Goal: Information Seeking & Learning: Find contact information

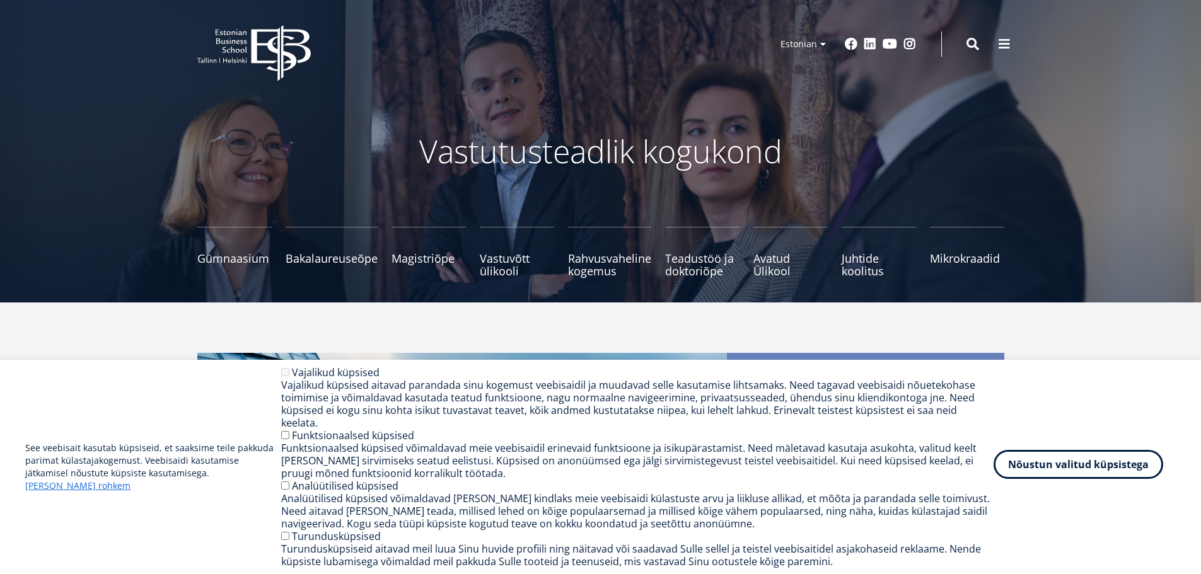
click at [1075, 470] on button "Nõustun valitud küpsistega" at bounding box center [1078, 464] width 170 height 29
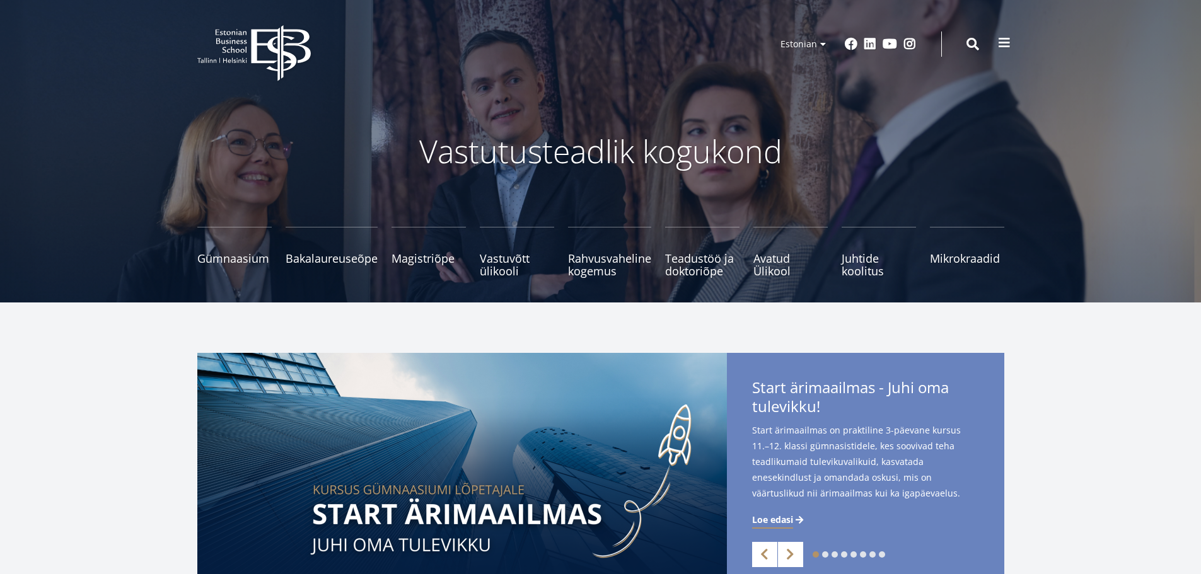
click at [1005, 44] on span at bounding box center [1004, 43] width 13 height 13
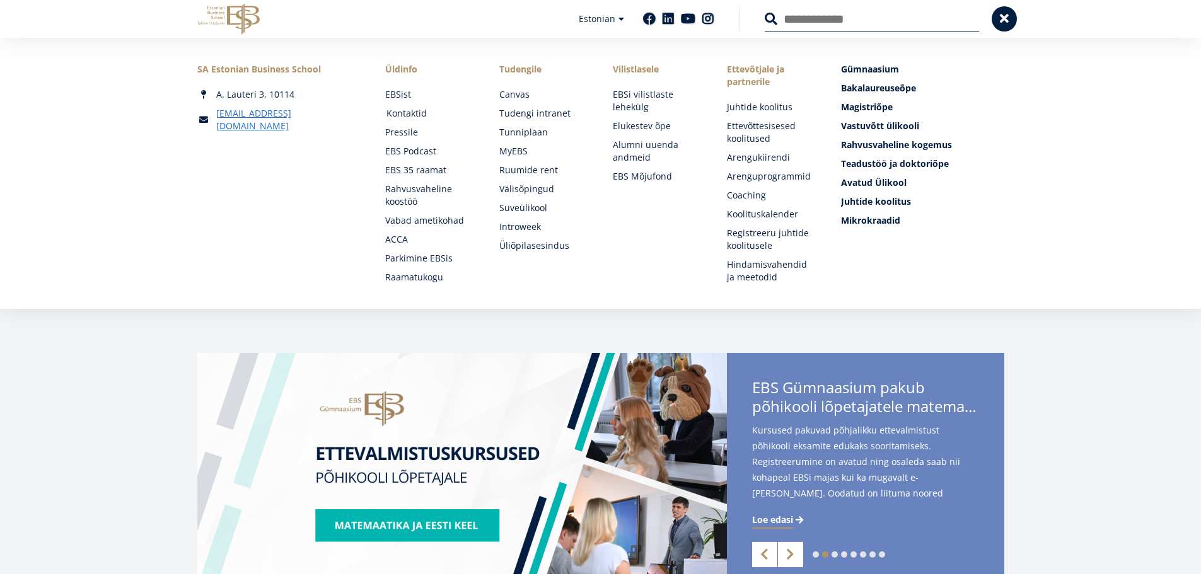
click at [413, 113] on link "Kontaktid" at bounding box center [430, 113] width 89 height 13
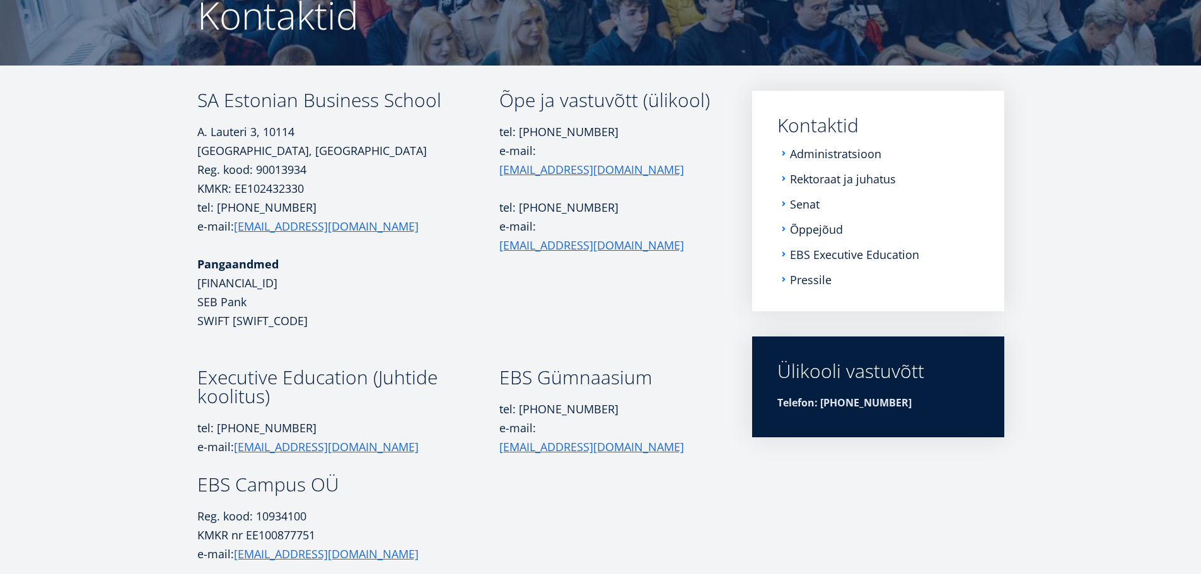
scroll to position [189, 0]
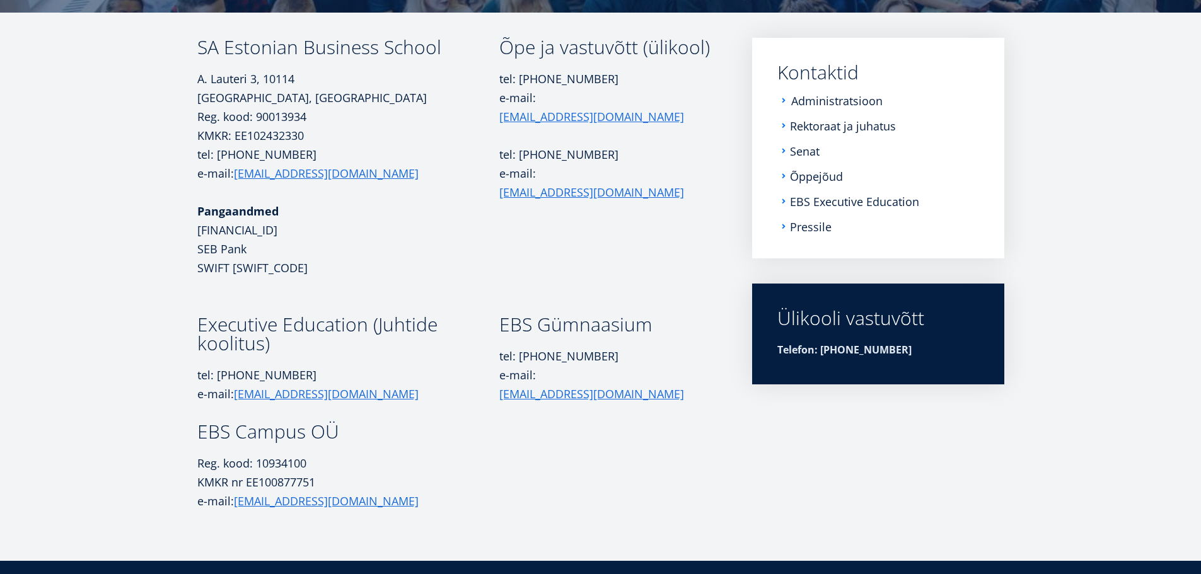
click at [814, 107] on link "Administratsioon" at bounding box center [836, 101] width 91 height 13
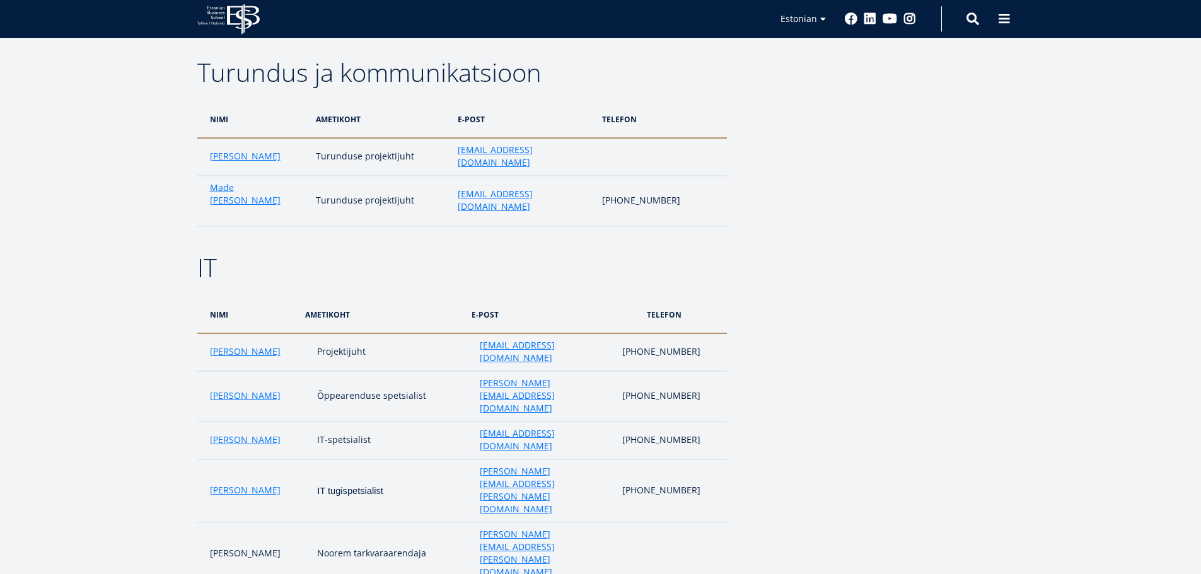
scroll to position [2716, 0]
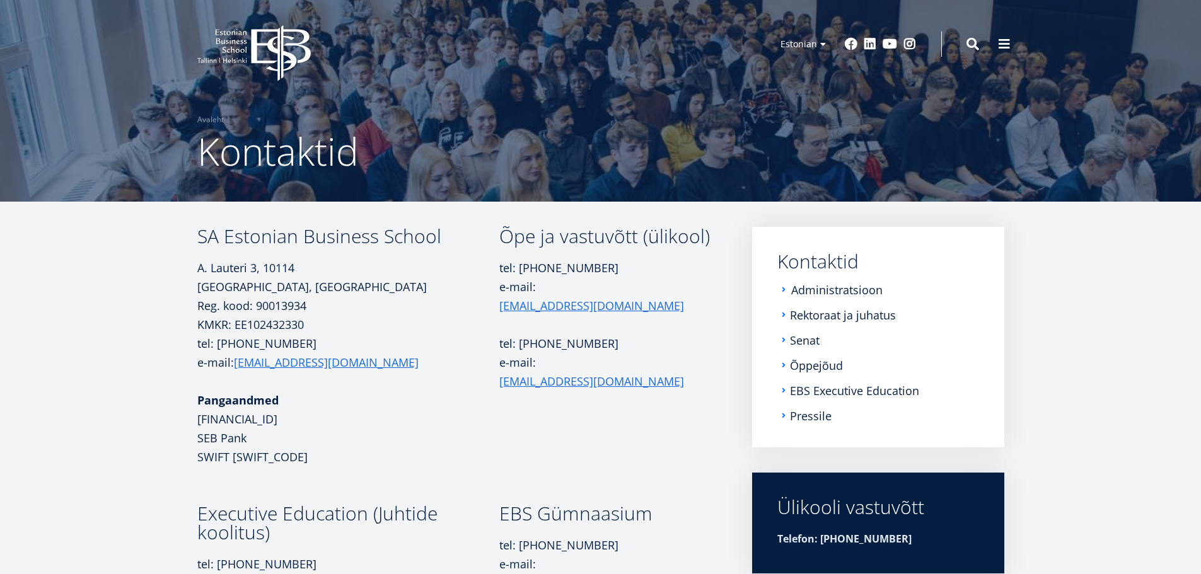
click at [854, 286] on link "Administratsioon" at bounding box center [836, 290] width 91 height 13
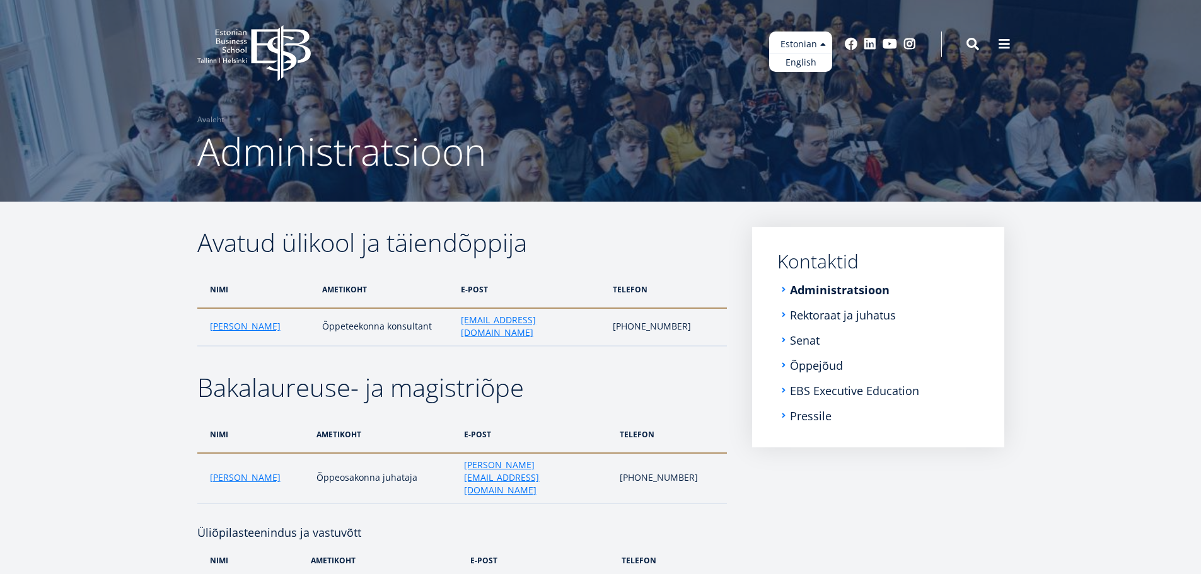
click at [804, 53] on ul "Estonian English" at bounding box center [800, 52] width 63 height 40
click at [805, 63] on link "English" at bounding box center [800, 63] width 63 height 18
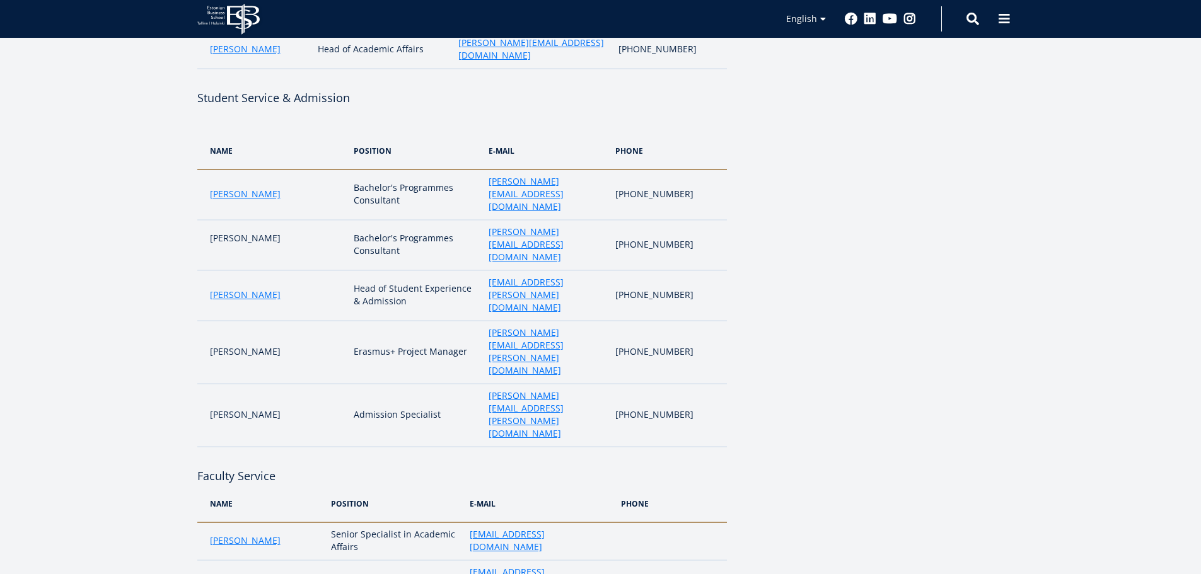
scroll to position [630, 0]
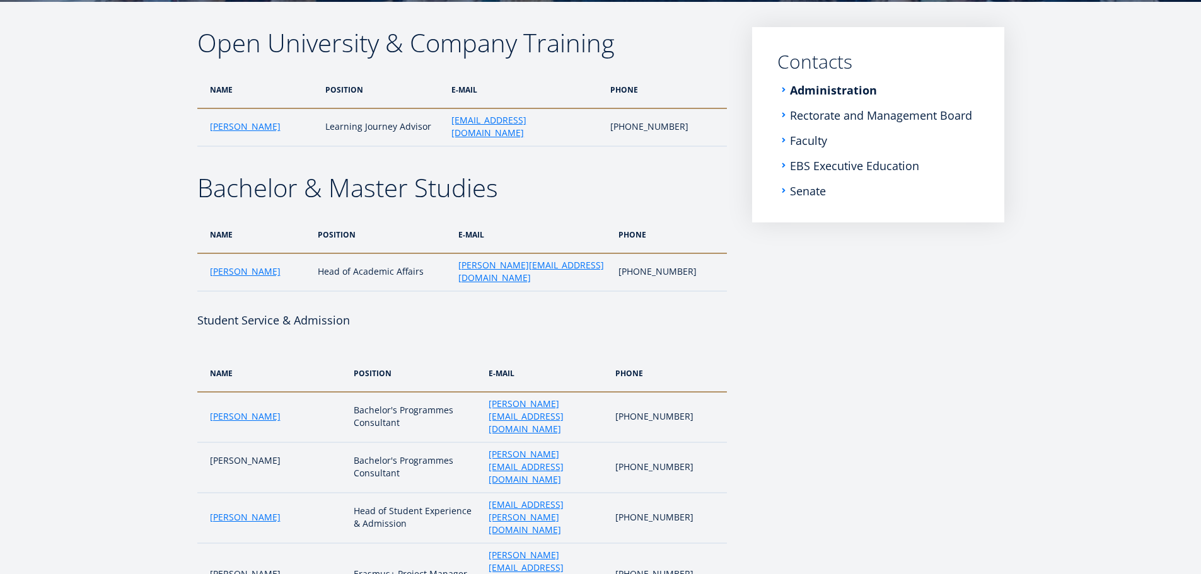
scroll to position [10, 0]
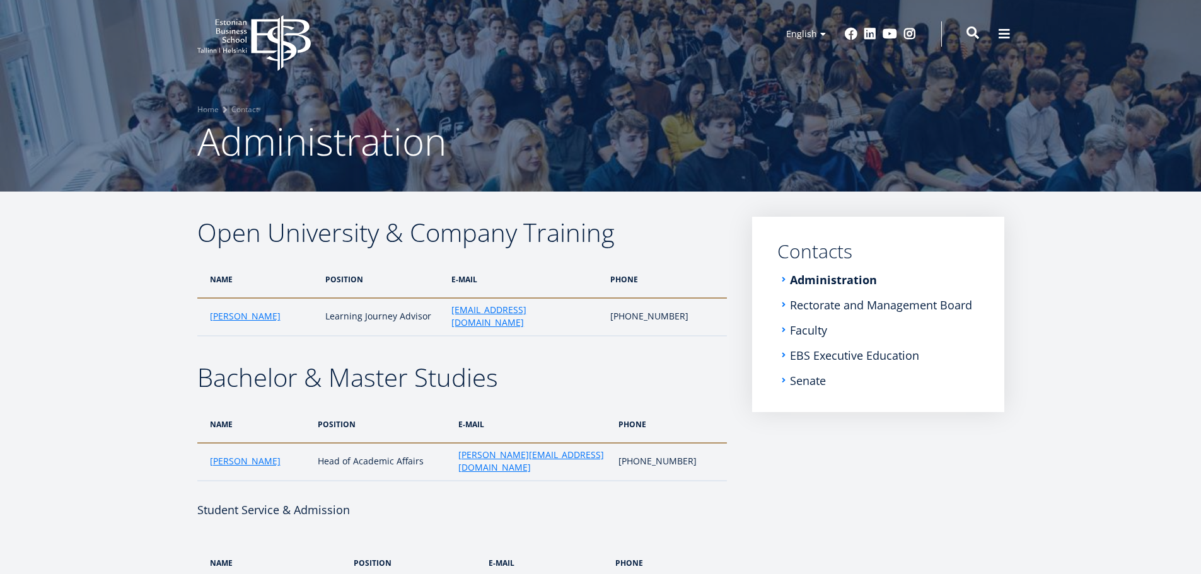
click at [969, 39] on span at bounding box center [972, 32] width 13 height 13
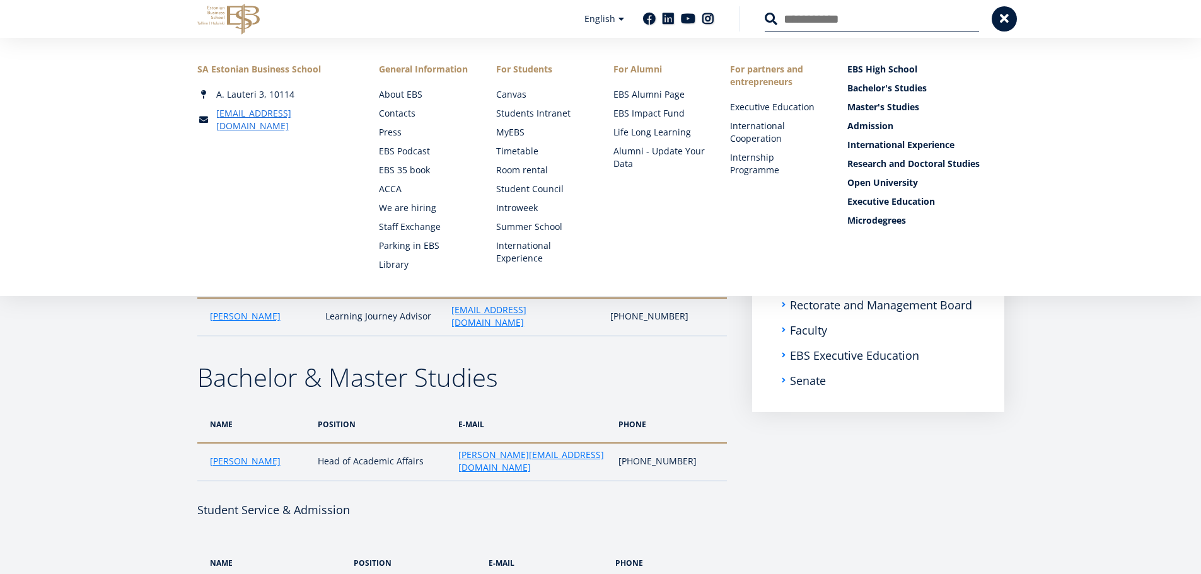
click at [855, 14] on input "Search" at bounding box center [872, 19] width 214 height 26
type input "*********"
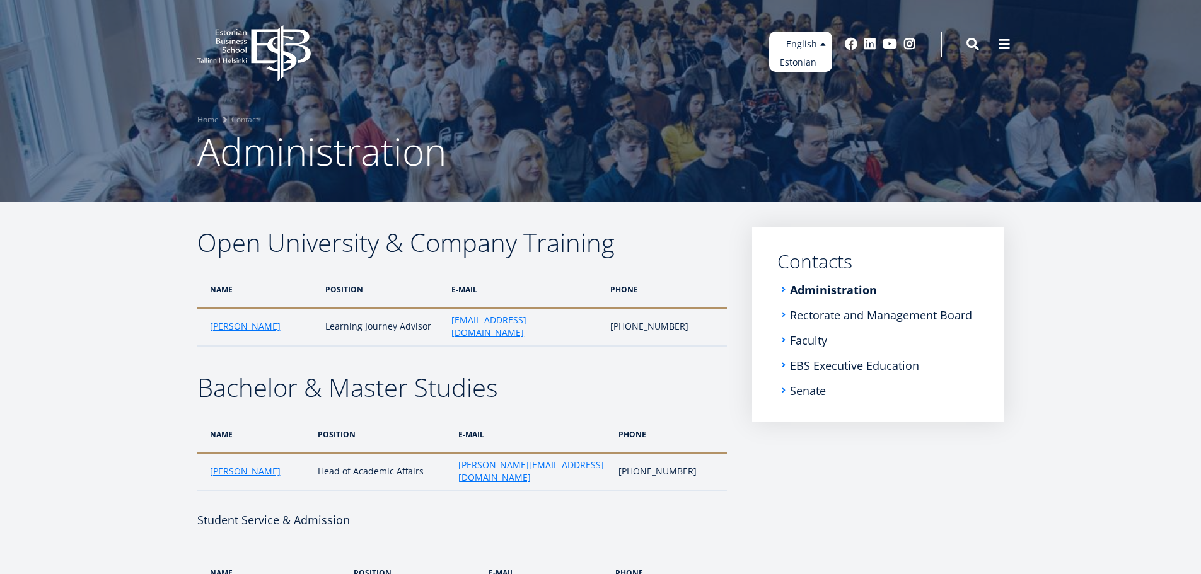
click at [801, 60] on link "Estonian" at bounding box center [800, 63] width 63 height 18
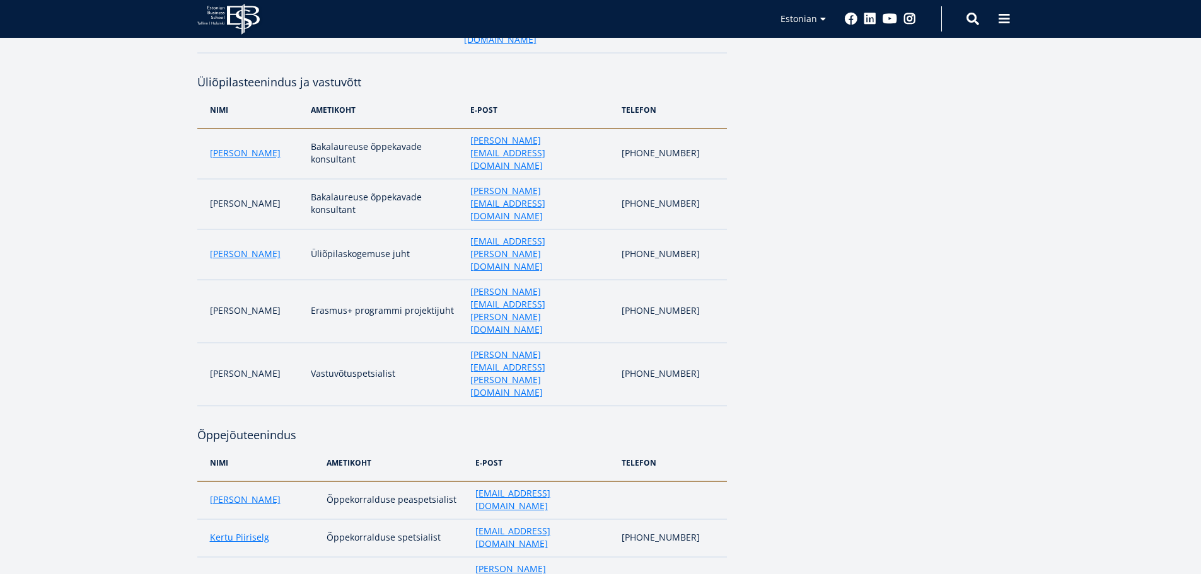
scroll to position [441, 0]
